Goal: Task Accomplishment & Management: Manage account settings

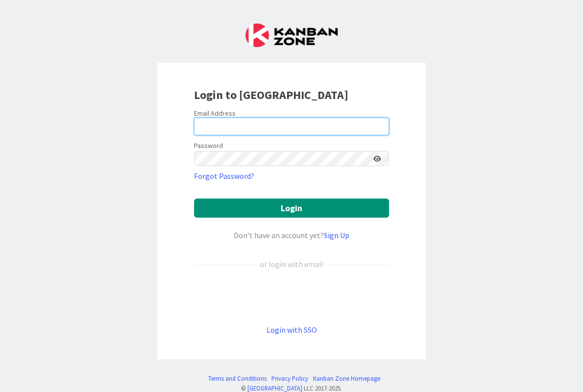
click at [0, 392] on com-1password-button at bounding box center [0, 392] width 0 height 0
type input "[EMAIL_ADDRESS][DOMAIN_NAME]"
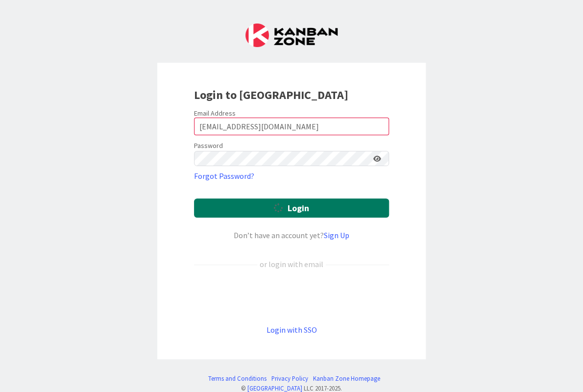
click at [282, 202] on span "submit" at bounding box center [278, 207] width 9 height 11
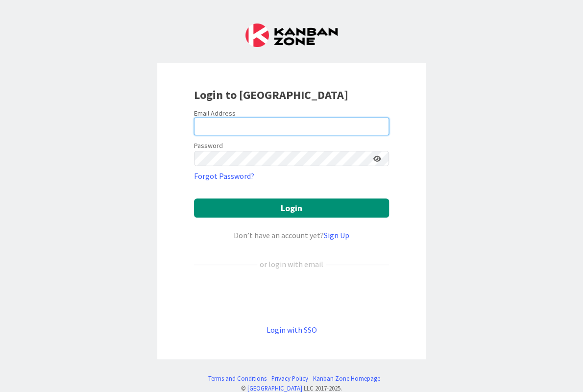
type input "[EMAIL_ADDRESS][DOMAIN_NAME]"
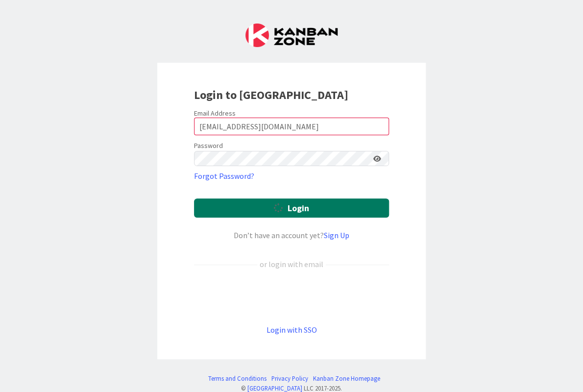
click at [266, 198] on button "Login" at bounding box center [291, 207] width 195 height 19
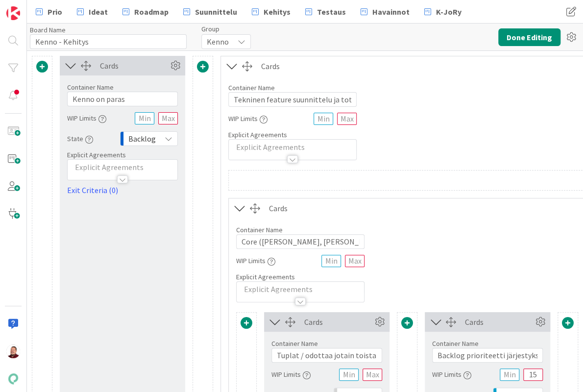
type input "Kenno - Kehitys"
click at [264, 9] on span "Kehitys" at bounding box center [277, 12] width 27 height 12
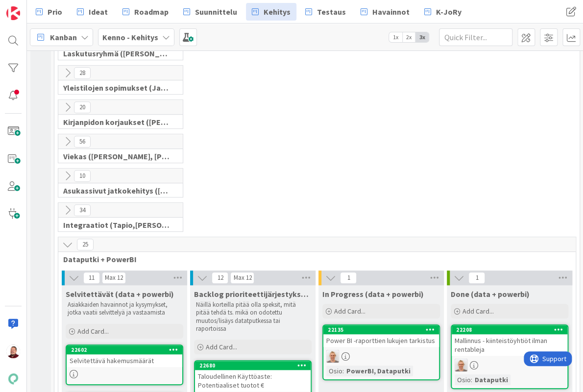
click at [65, 239] on icon at bounding box center [67, 244] width 11 height 11
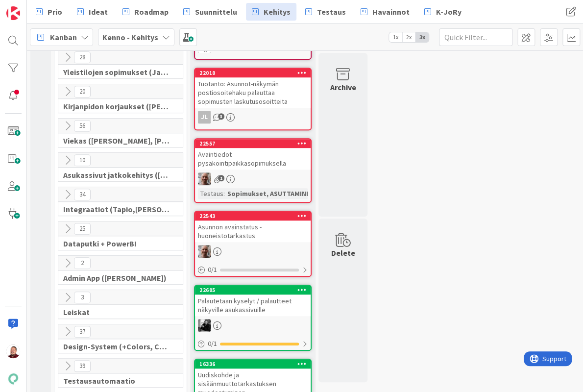
scroll to position [175, 0]
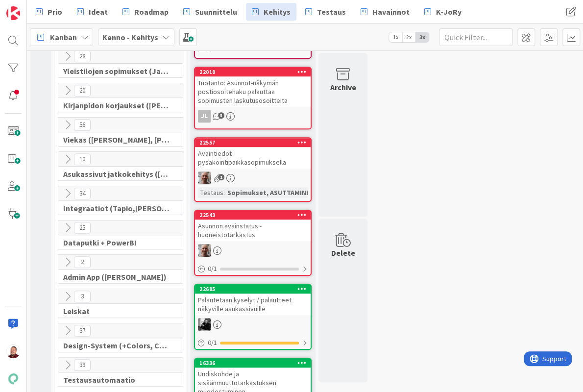
click at [67, 257] on icon at bounding box center [67, 262] width 11 height 11
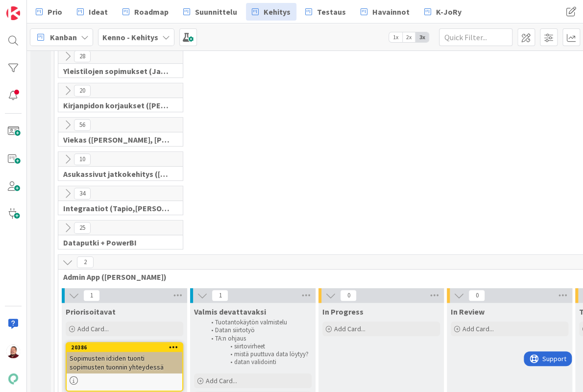
click at [67, 257] on icon at bounding box center [67, 262] width 11 height 11
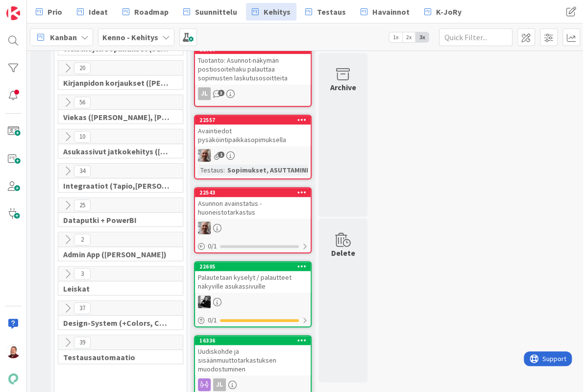
scroll to position [197, 0]
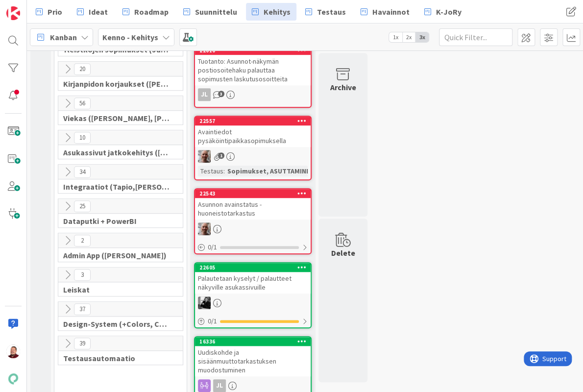
click at [65, 98] on icon at bounding box center [67, 103] width 11 height 11
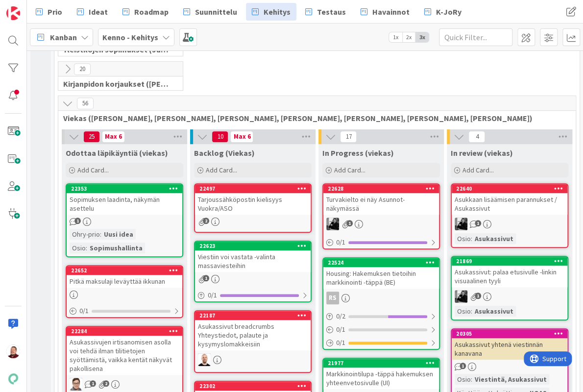
click at [65, 98] on icon at bounding box center [67, 103] width 11 height 11
